Goal: Task Accomplishment & Management: Manage account settings

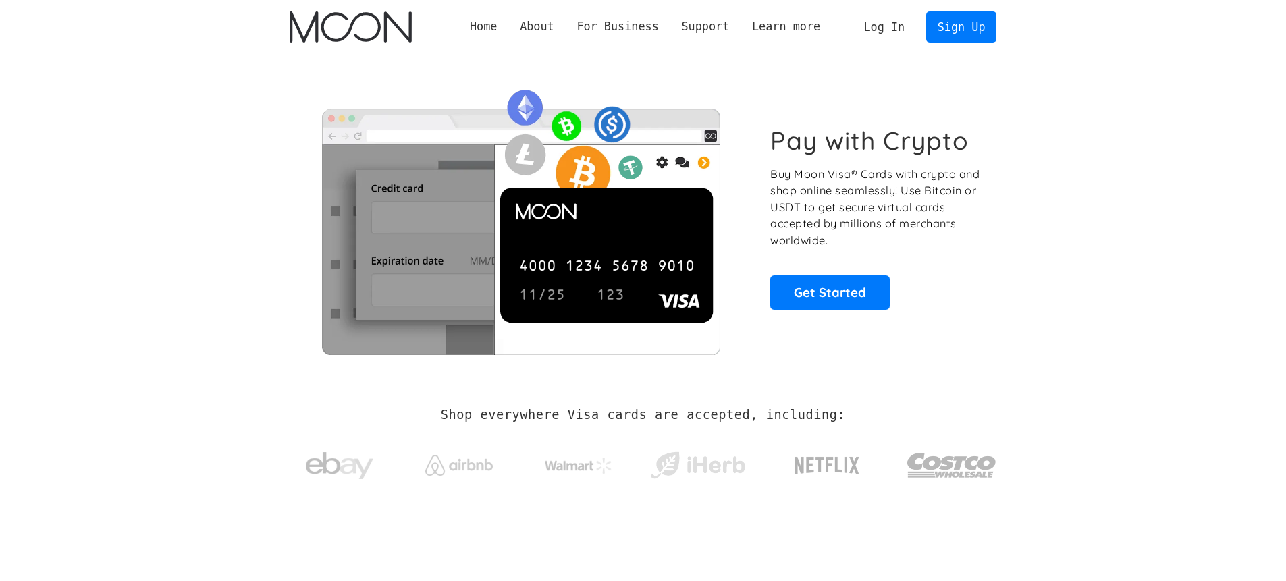
click at [886, 38] on link "Log In" at bounding box center [884, 27] width 63 height 30
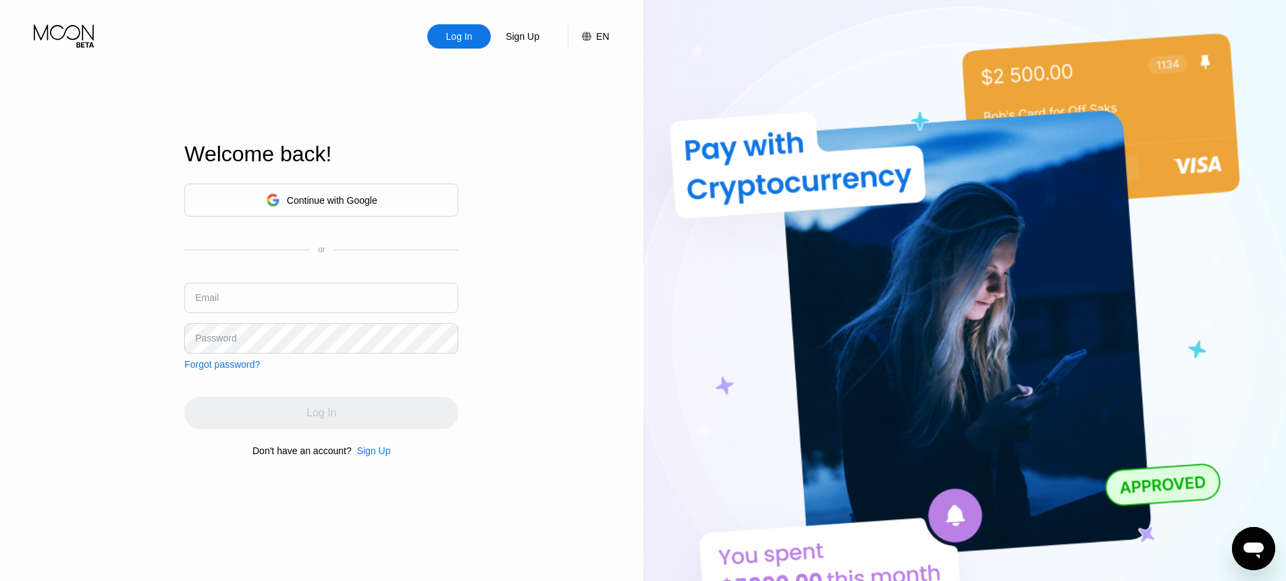
click at [396, 207] on div "Continue with Google" at bounding box center [321, 200] width 274 height 33
